Goal: Find specific page/section: Find specific page/section

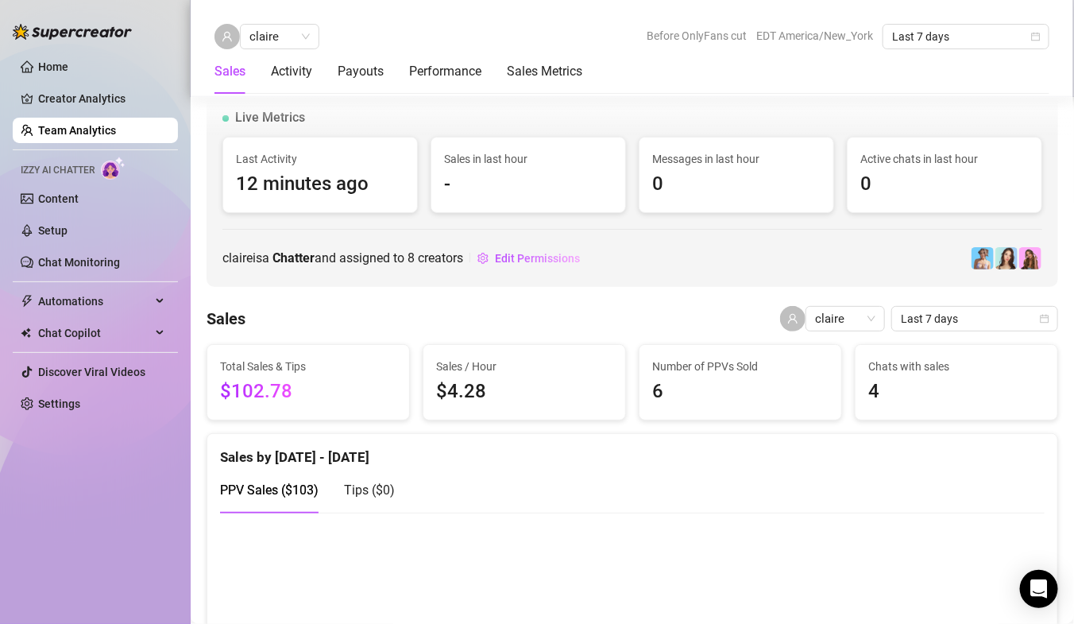
scroll to position [1065, 0]
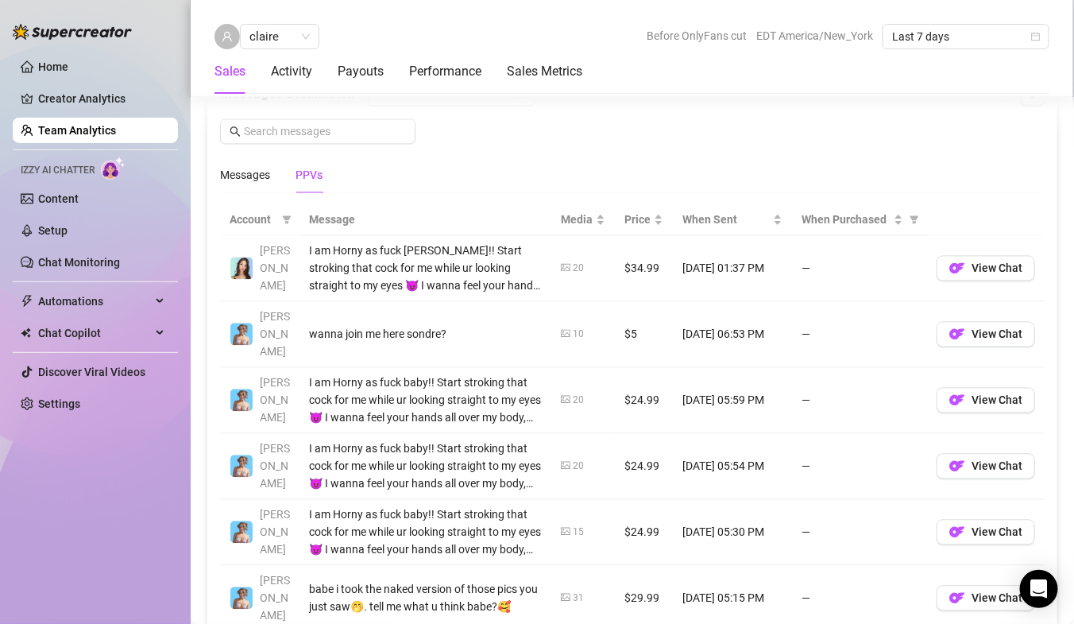
click at [416, 33] on div "claire Before OnlyFans cut EDT America/New_York Last 7 days" at bounding box center [632, 36] width 835 height 25
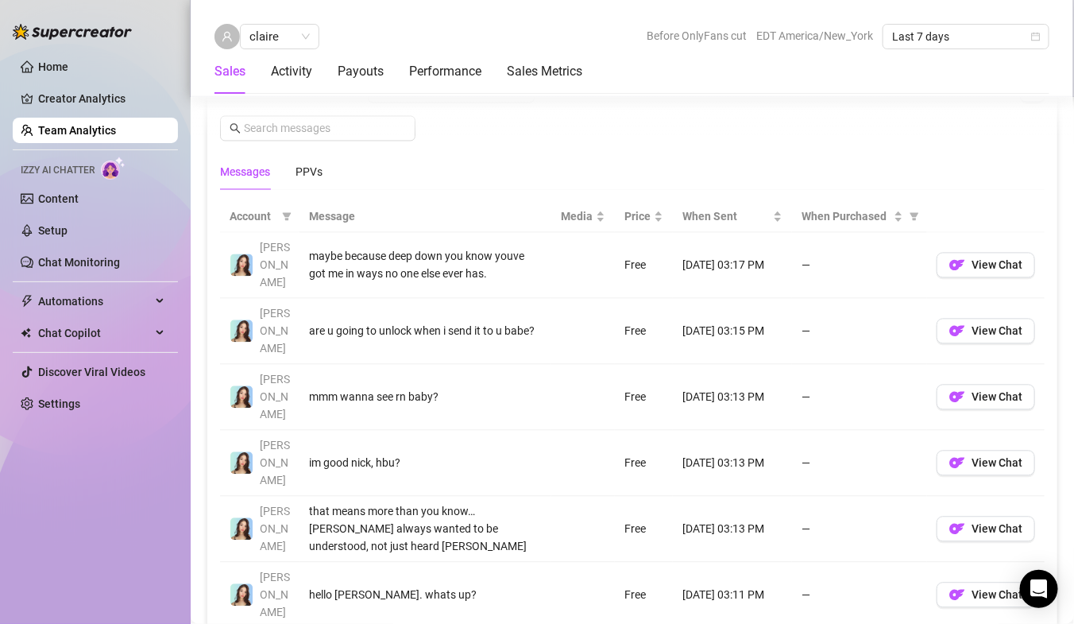
scroll to position [1008, 0]
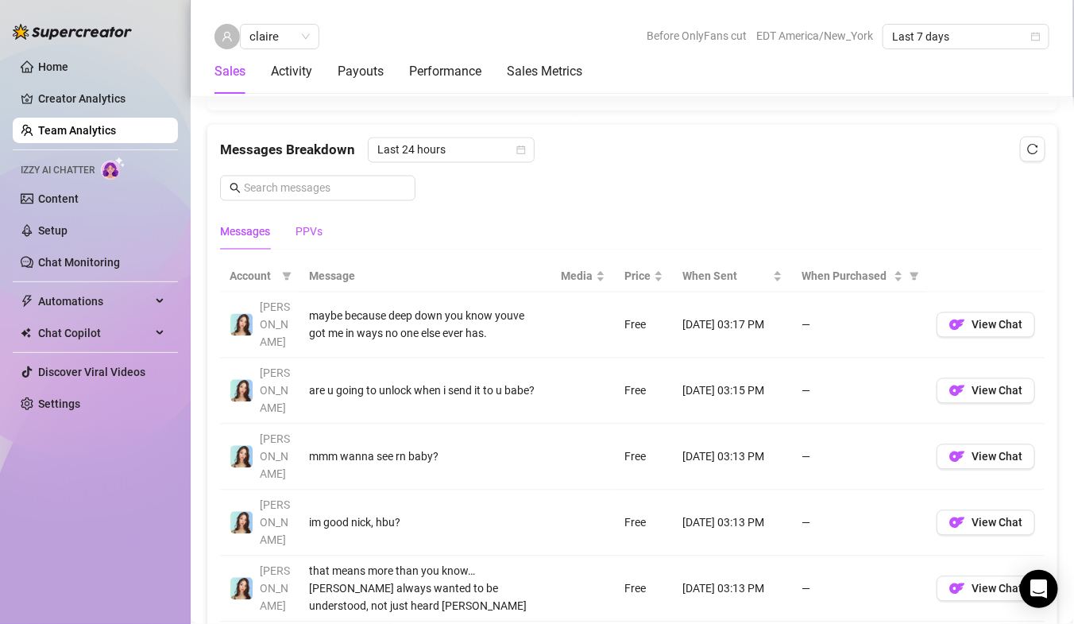
click at [311, 228] on div "PPVs" at bounding box center [309, 231] width 27 height 17
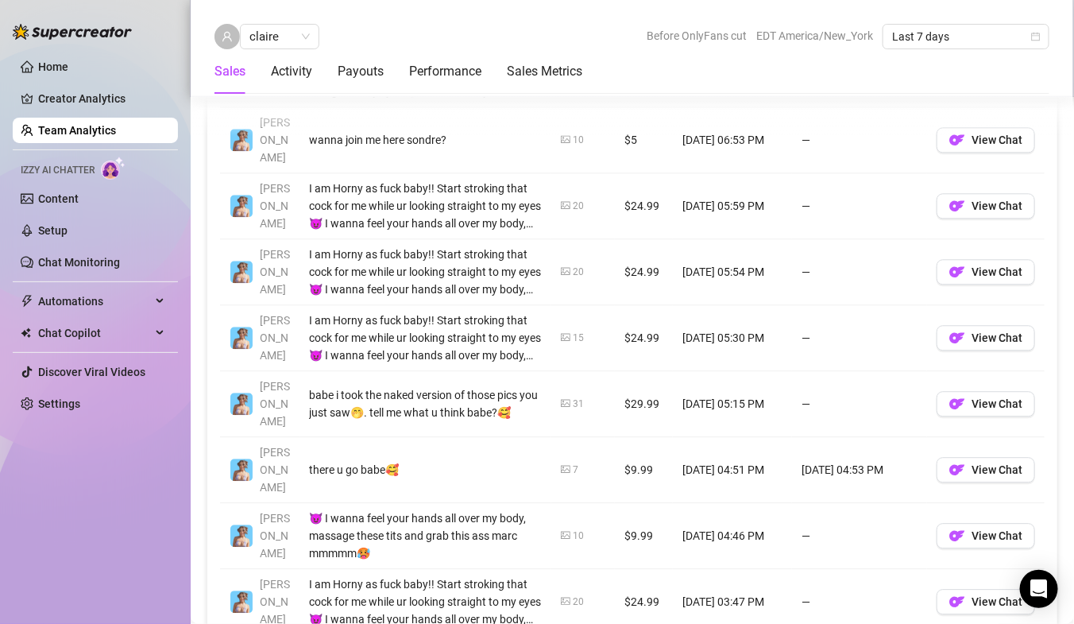
scroll to position [1229, 0]
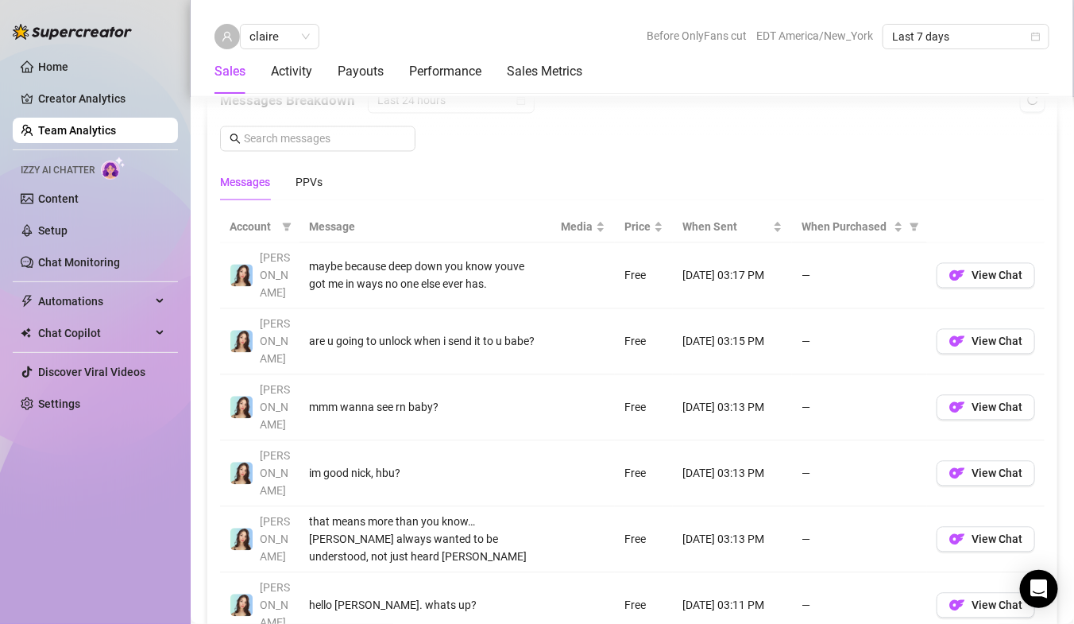
scroll to position [1059, 0]
click at [999, 334] on span "View Chat" at bounding box center [997, 340] width 51 height 13
